Goal: Task Accomplishment & Management: Complete application form

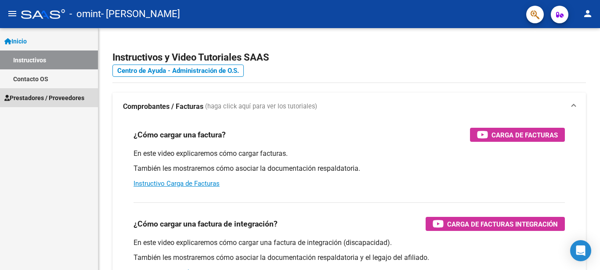
click at [65, 98] on span "Prestadores / Proveedores" at bounding box center [44, 98] width 80 height 10
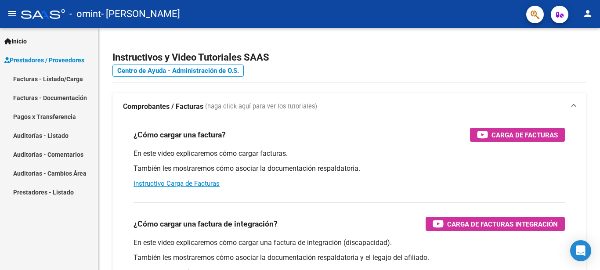
click at [72, 77] on link "Facturas - Listado/Carga" at bounding box center [49, 78] width 98 height 19
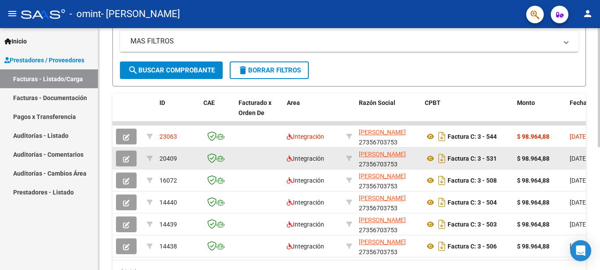
scroll to position [249, 0]
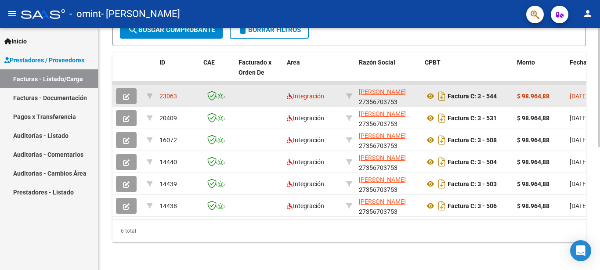
click at [130, 90] on button "button" at bounding box center [126, 96] width 21 height 16
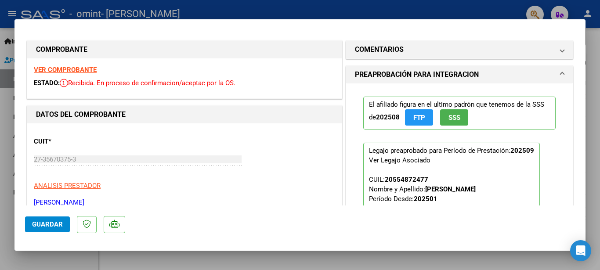
scroll to position [0, 0]
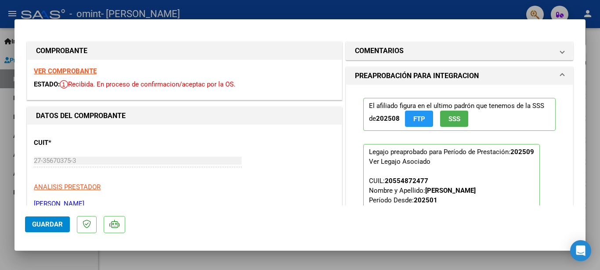
drag, startPoint x: 417, startPoint y: 92, endPoint x: 423, endPoint y: 87, distance: 8.2
click at [417, 92] on div "El afiliado figura en el ultimo padrón que tenemos de la SSS de 202508 FTP SSS" at bounding box center [459, 114] width 192 height 46
click at [425, 86] on div "El afiliado figura en el ultimo padrón que tenemos de la SSS de 202508 FTP SSS …" at bounding box center [460, 179] width 206 height 189
click at [430, 79] on h1 "PREAPROBACIÓN PARA INTEGRACION" at bounding box center [417, 76] width 124 height 11
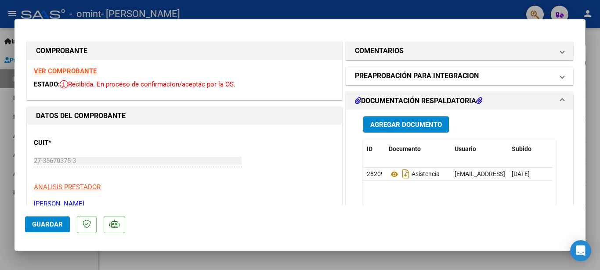
click at [430, 79] on h1 "PREAPROBACIÓN PARA INTEGRACION" at bounding box center [417, 76] width 124 height 11
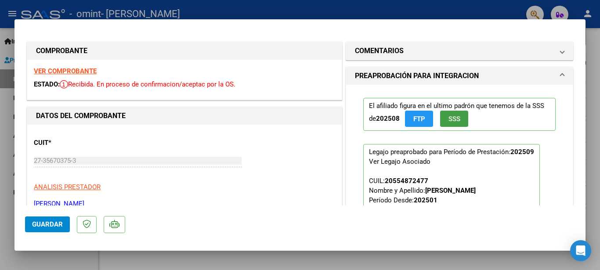
click at [441, 120] on button "SSS" at bounding box center [454, 119] width 28 height 16
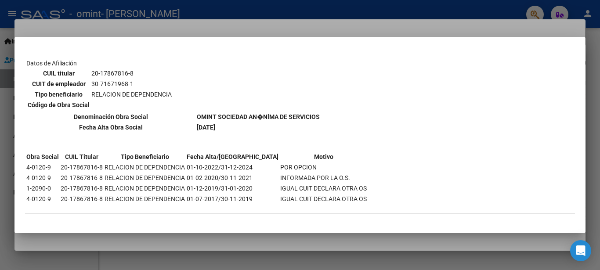
scroll to position [251, 0]
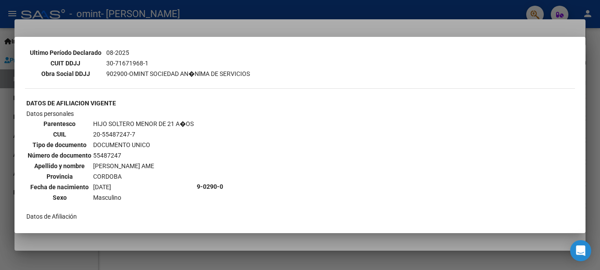
click at [593, 70] on div at bounding box center [300, 135] width 600 height 270
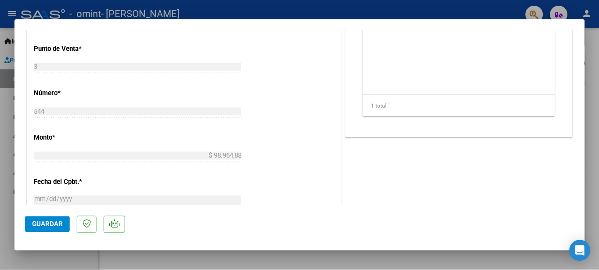
scroll to position [527, 0]
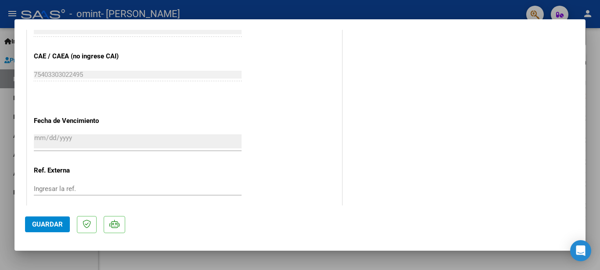
click at [58, 224] on span "Guardar" at bounding box center [47, 224] width 31 height 8
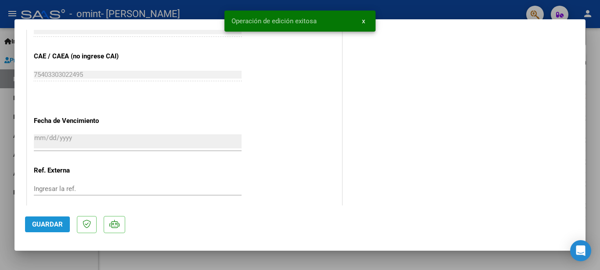
click at [58, 224] on span "Guardar" at bounding box center [47, 224] width 31 height 8
click at [593, 133] on div at bounding box center [299, 135] width 599 height 270
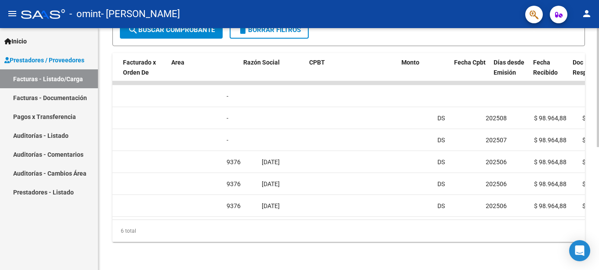
scroll to position [0, 0]
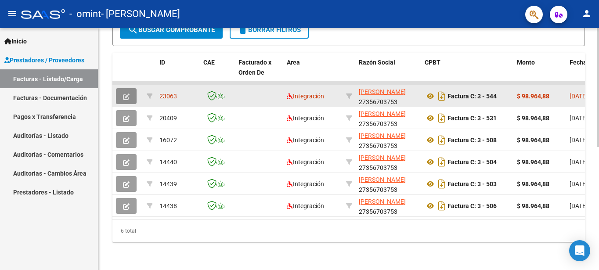
click at [131, 91] on button "button" at bounding box center [126, 96] width 21 height 16
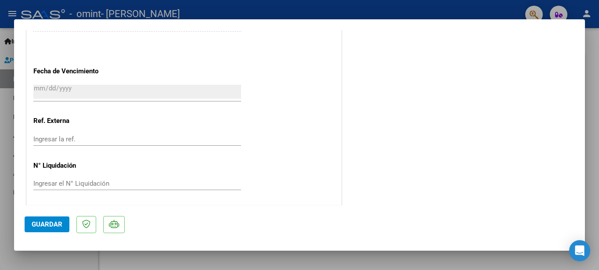
scroll to position [578, 0]
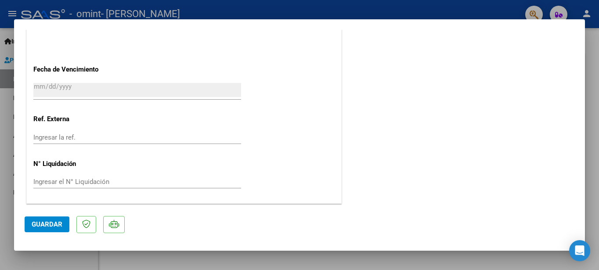
click at [54, 228] on span "Guardar" at bounding box center [47, 224] width 31 height 8
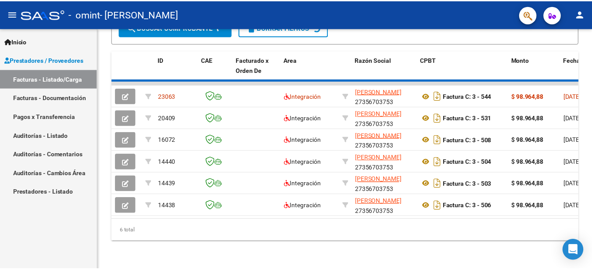
scroll to position [249, 0]
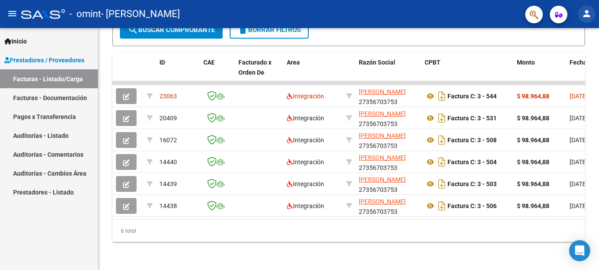
click at [585, 15] on mat-icon "person" at bounding box center [587, 13] width 11 height 11
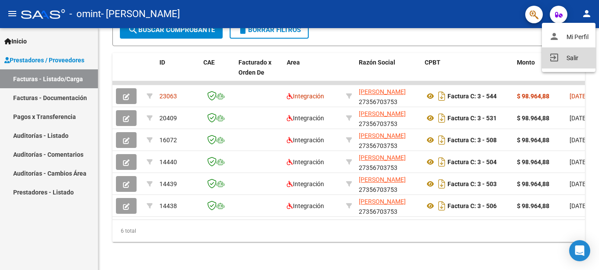
click at [563, 54] on button "exit_to_app Salir" at bounding box center [569, 57] width 54 height 21
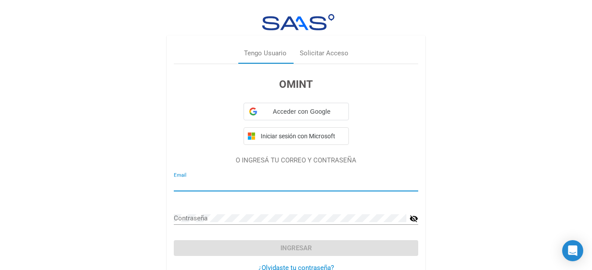
type input "[EMAIL_ADDRESS][DOMAIN_NAME]"
